Goal: Check status: Check status

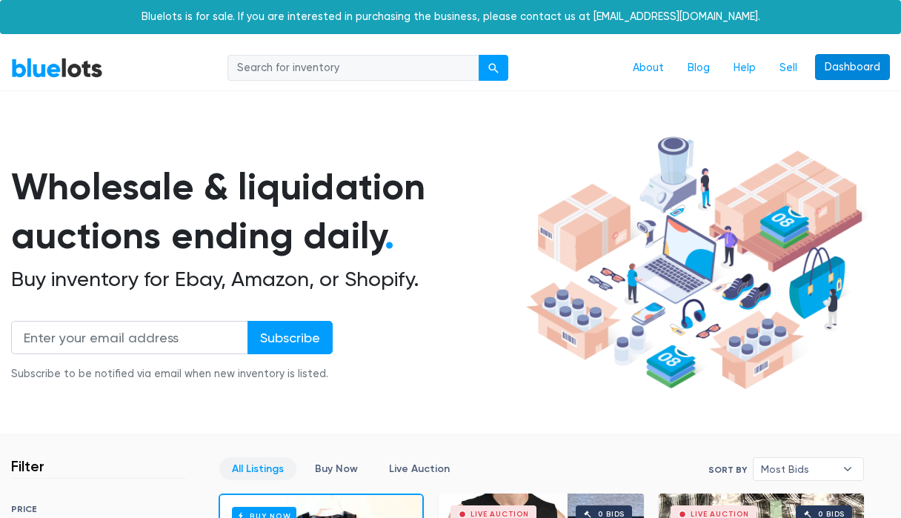
click at [887, 63] on link "Dashboard" at bounding box center [852, 67] width 75 height 27
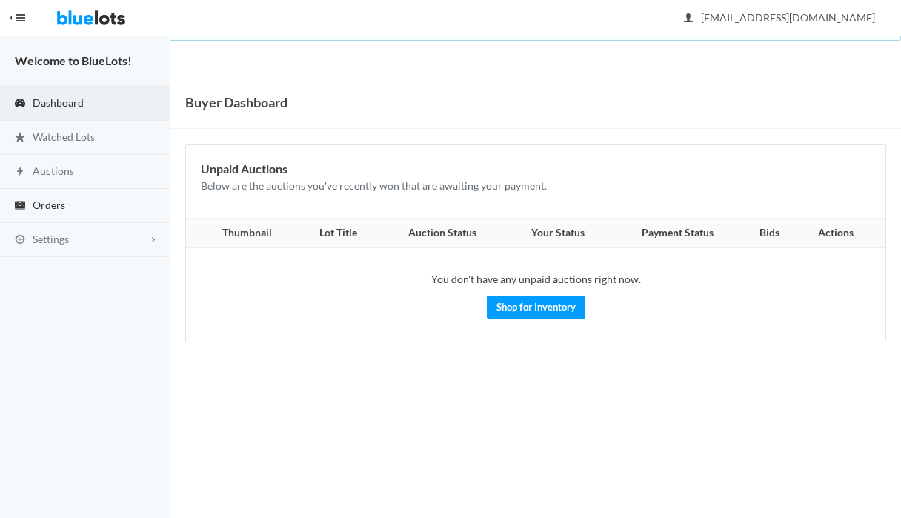
click at [73, 202] on link "Orders" at bounding box center [85, 206] width 170 height 34
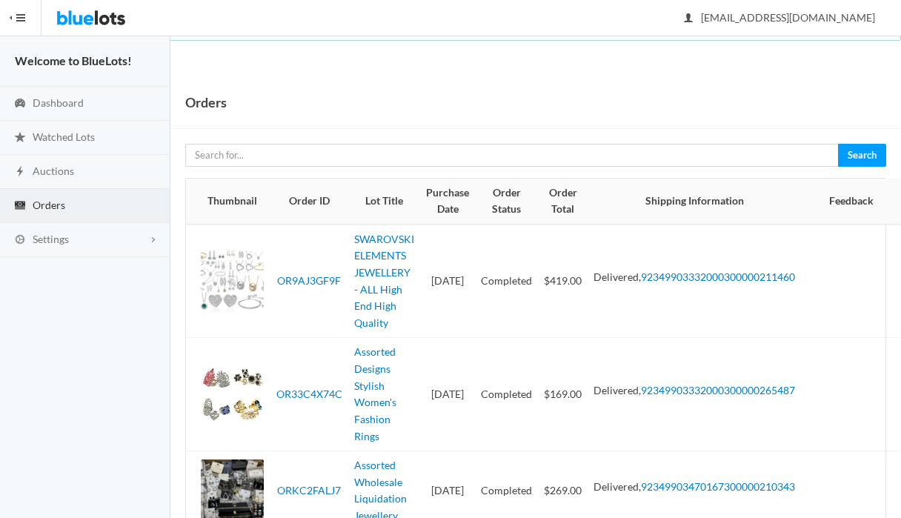
scroll to position [219, 0]
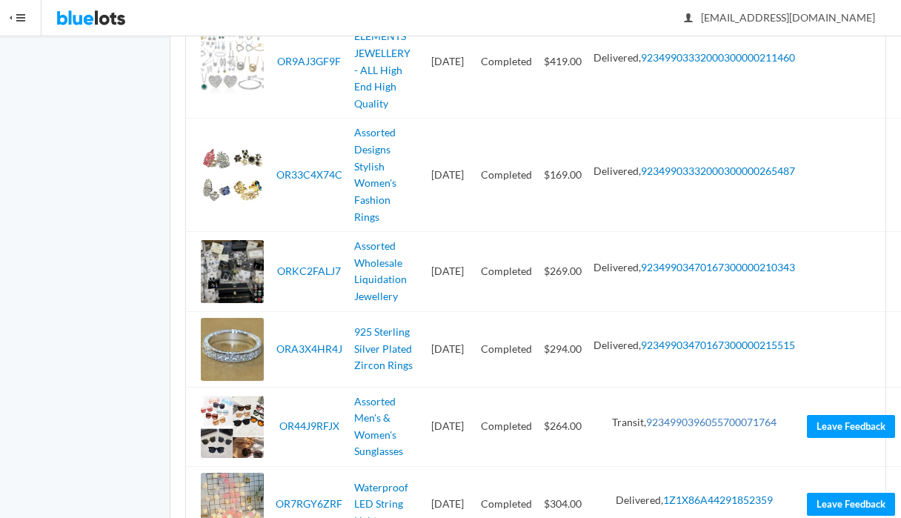
click at [730, 416] on link "9234990396055700071764" at bounding box center [711, 422] width 130 height 13
